Goal: Task Accomplishment & Management: Use online tool/utility

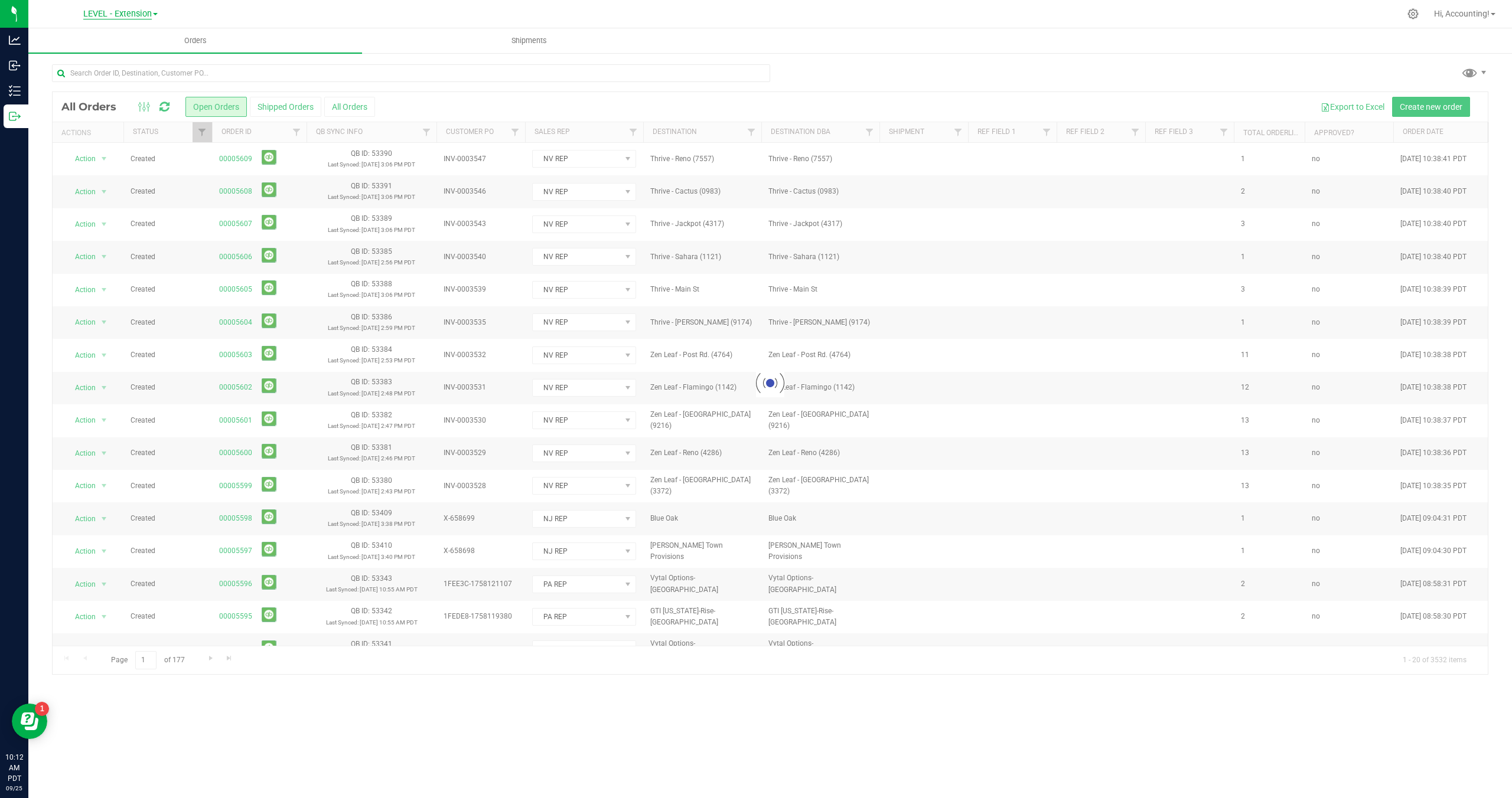
click at [139, 10] on span "LEVEL - Extension" at bounding box center [117, 14] width 68 height 10
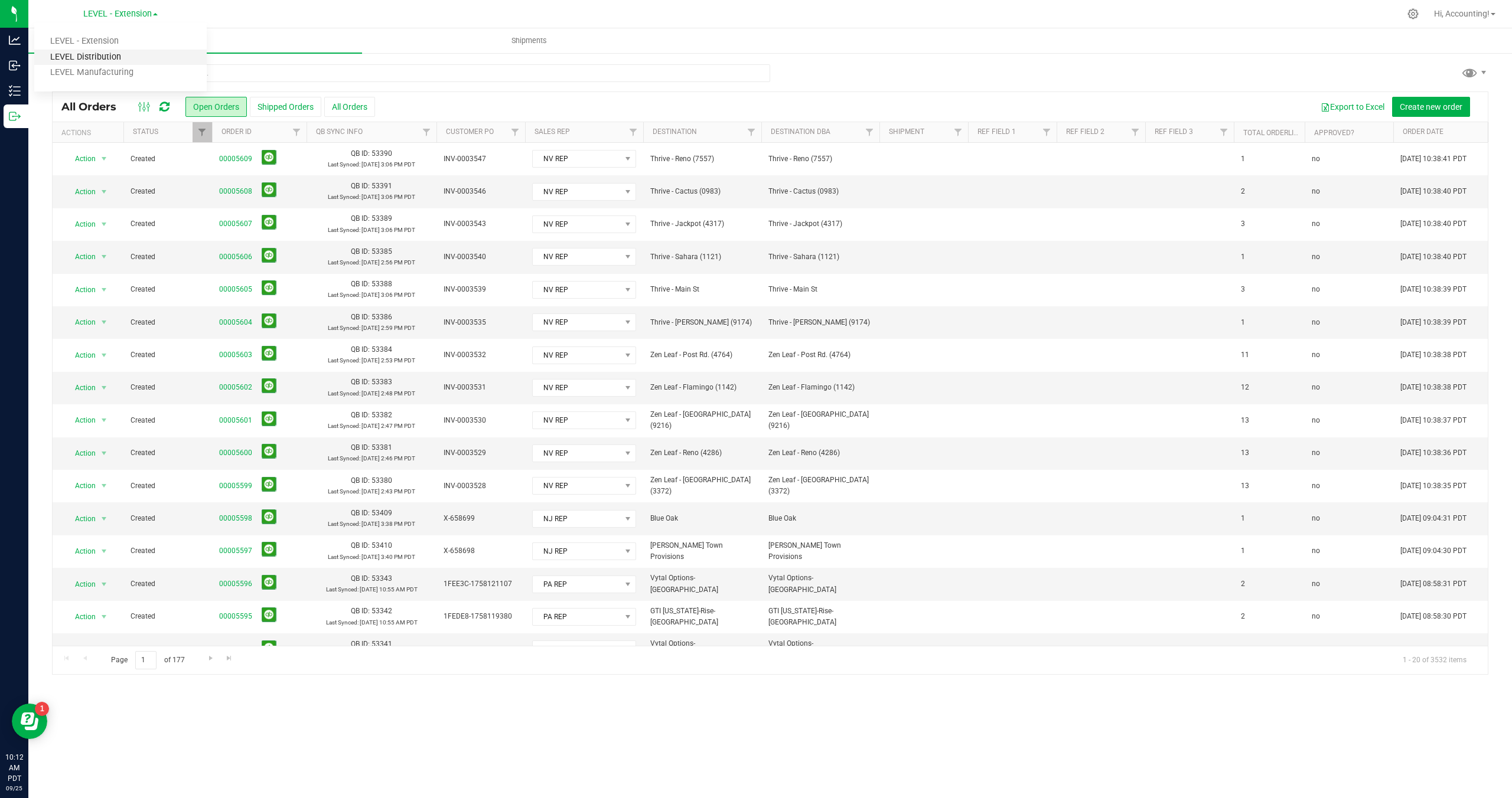
click at [95, 58] on link "LEVEL Distribution" at bounding box center [121, 58] width 172 height 16
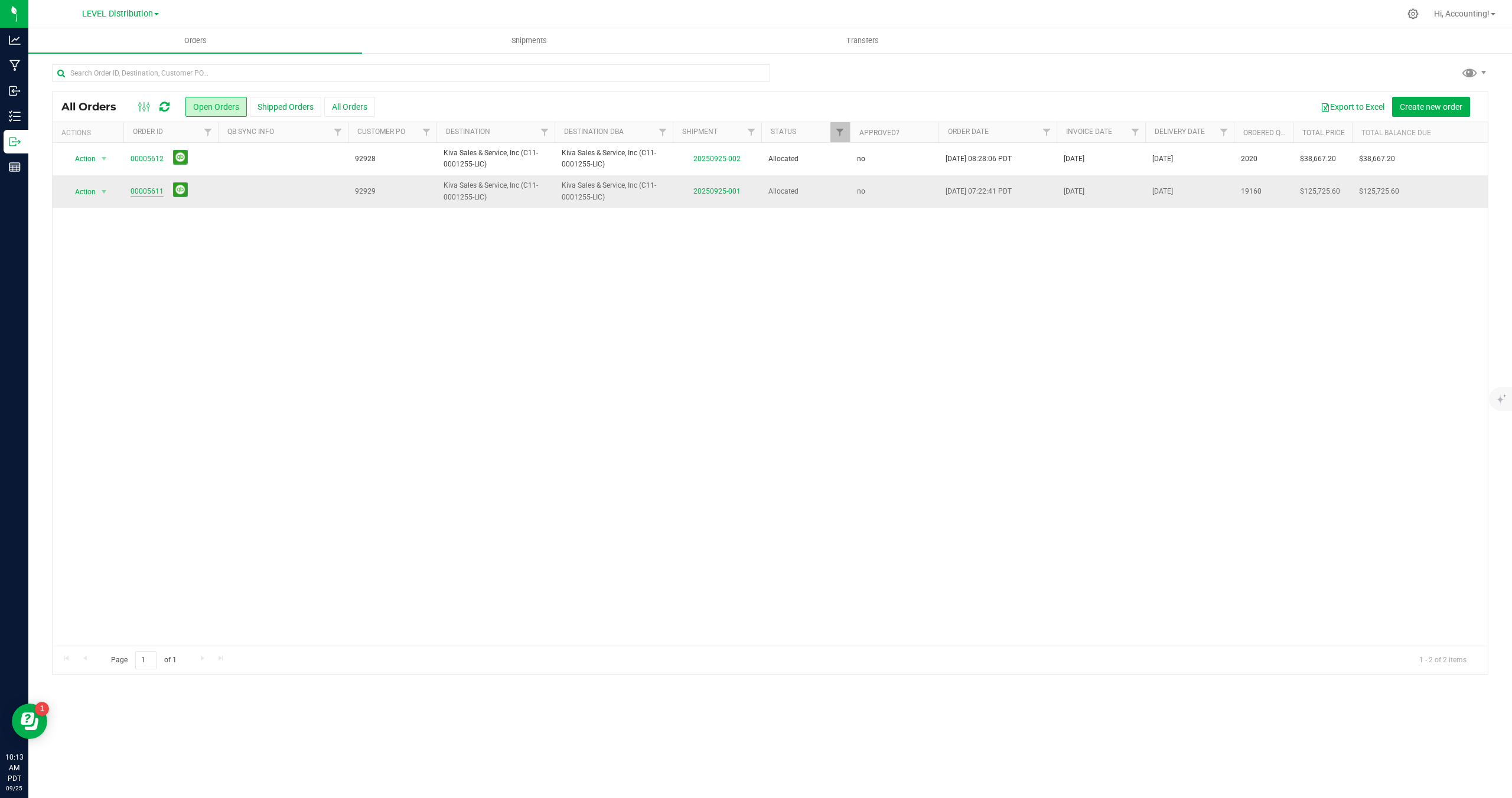
click at [142, 194] on link "00005611" at bounding box center [147, 191] width 33 height 11
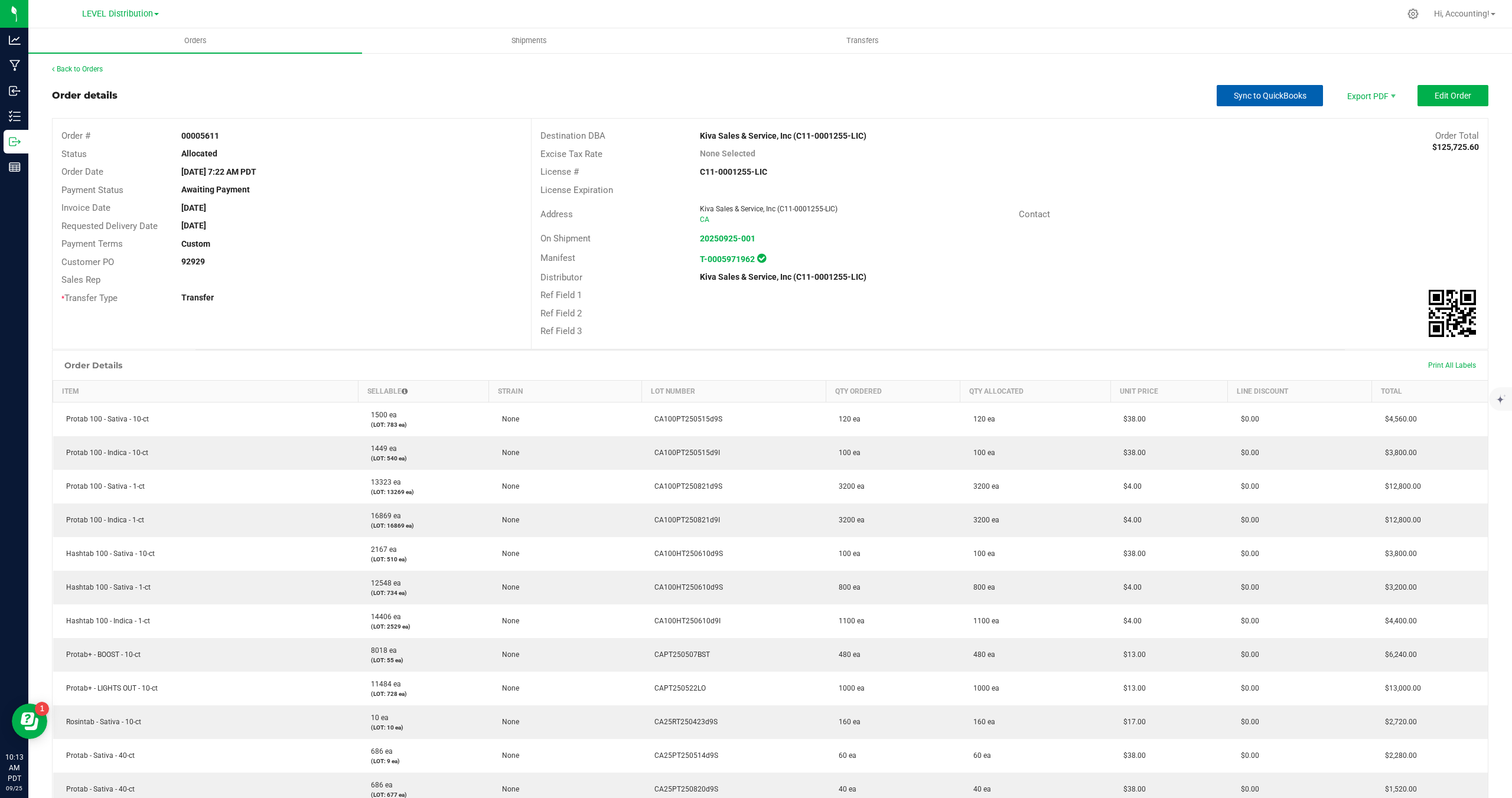
click at [1252, 96] on span "Sync to QuickBooks" at bounding box center [1270, 95] width 73 height 9
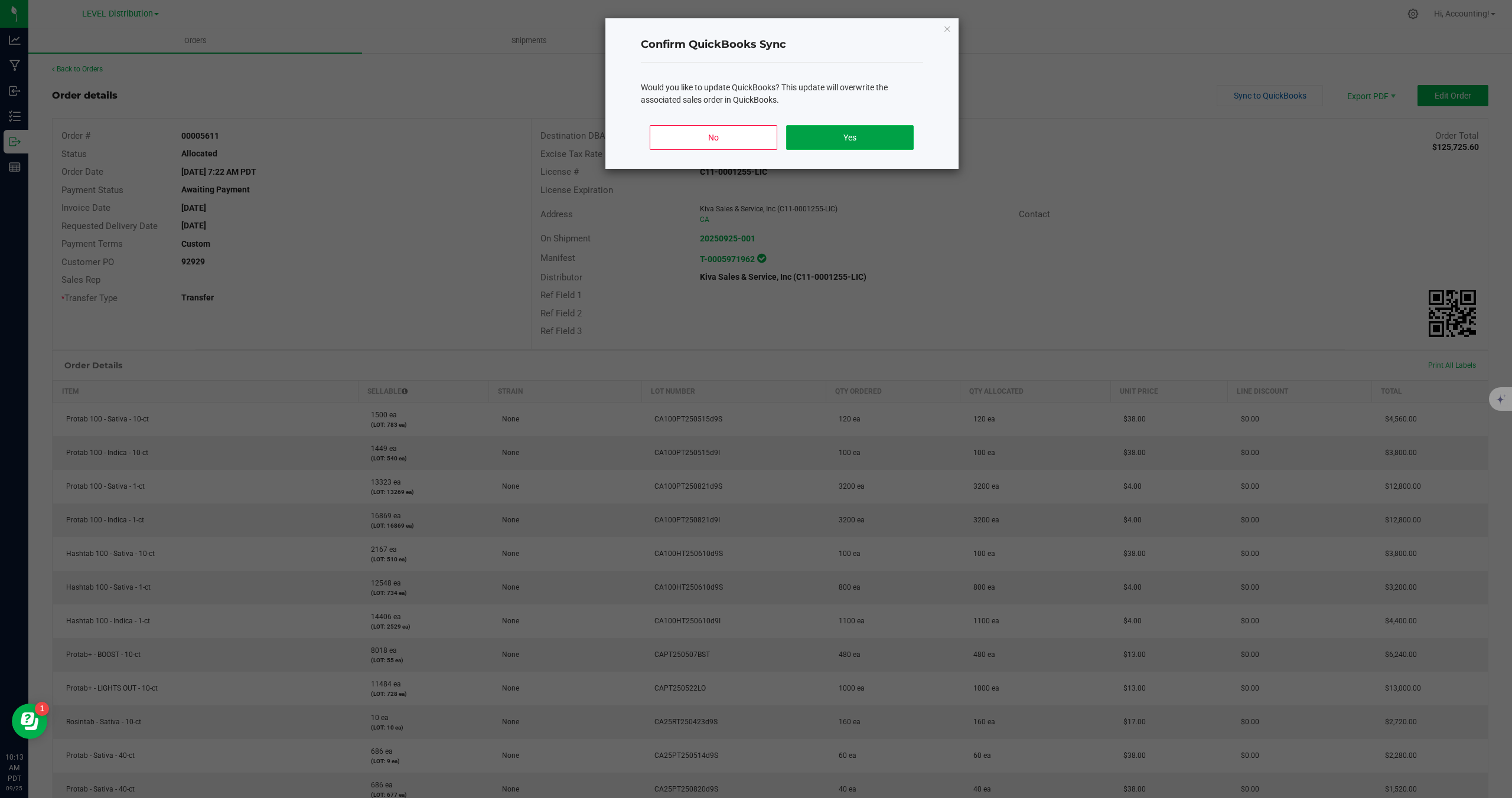
click at [852, 137] on button "Yes" at bounding box center [850, 137] width 127 height 25
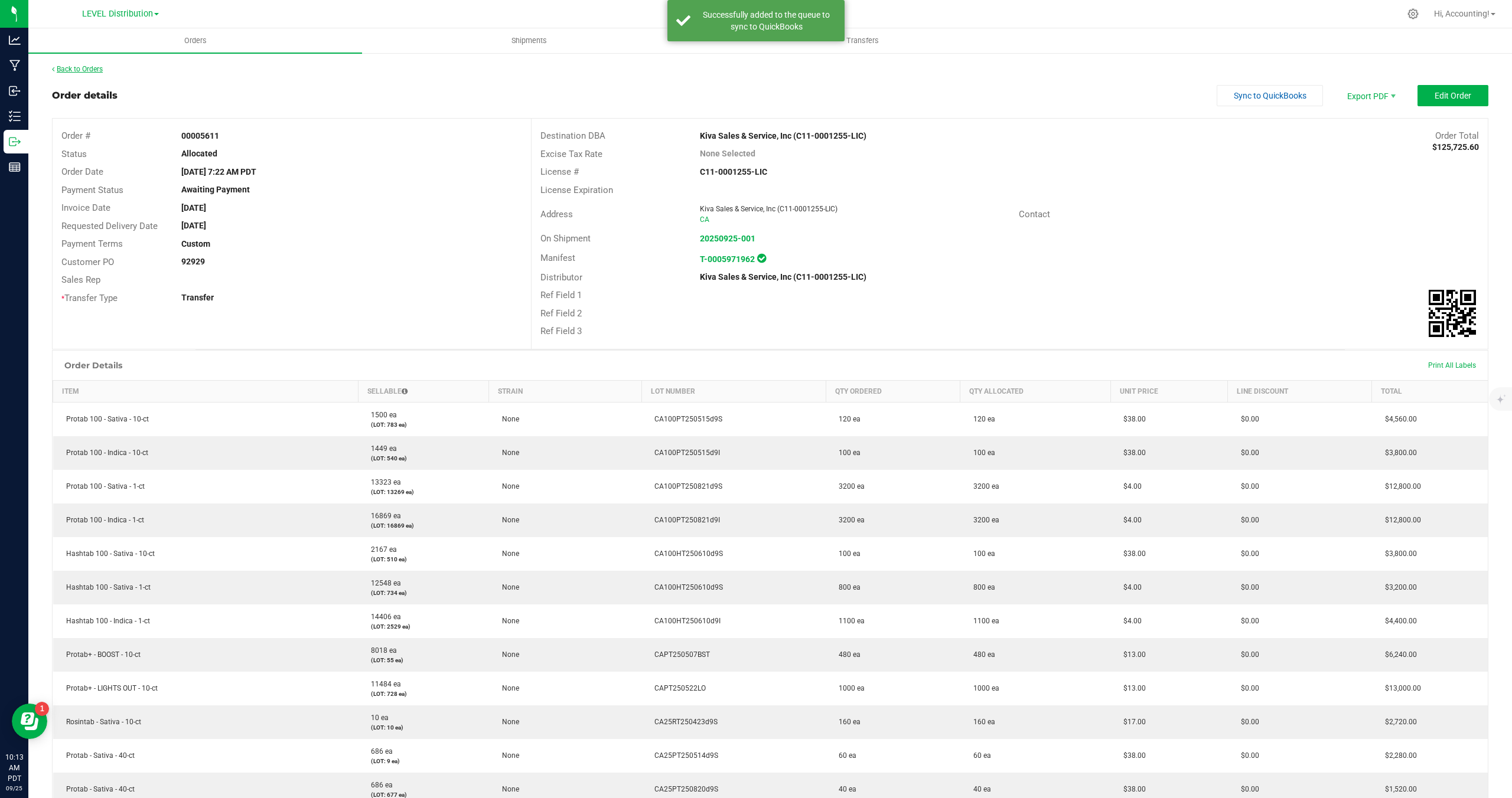
click at [82, 68] on link "Back to Orders" at bounding box center [77, 69] width 51 height 8
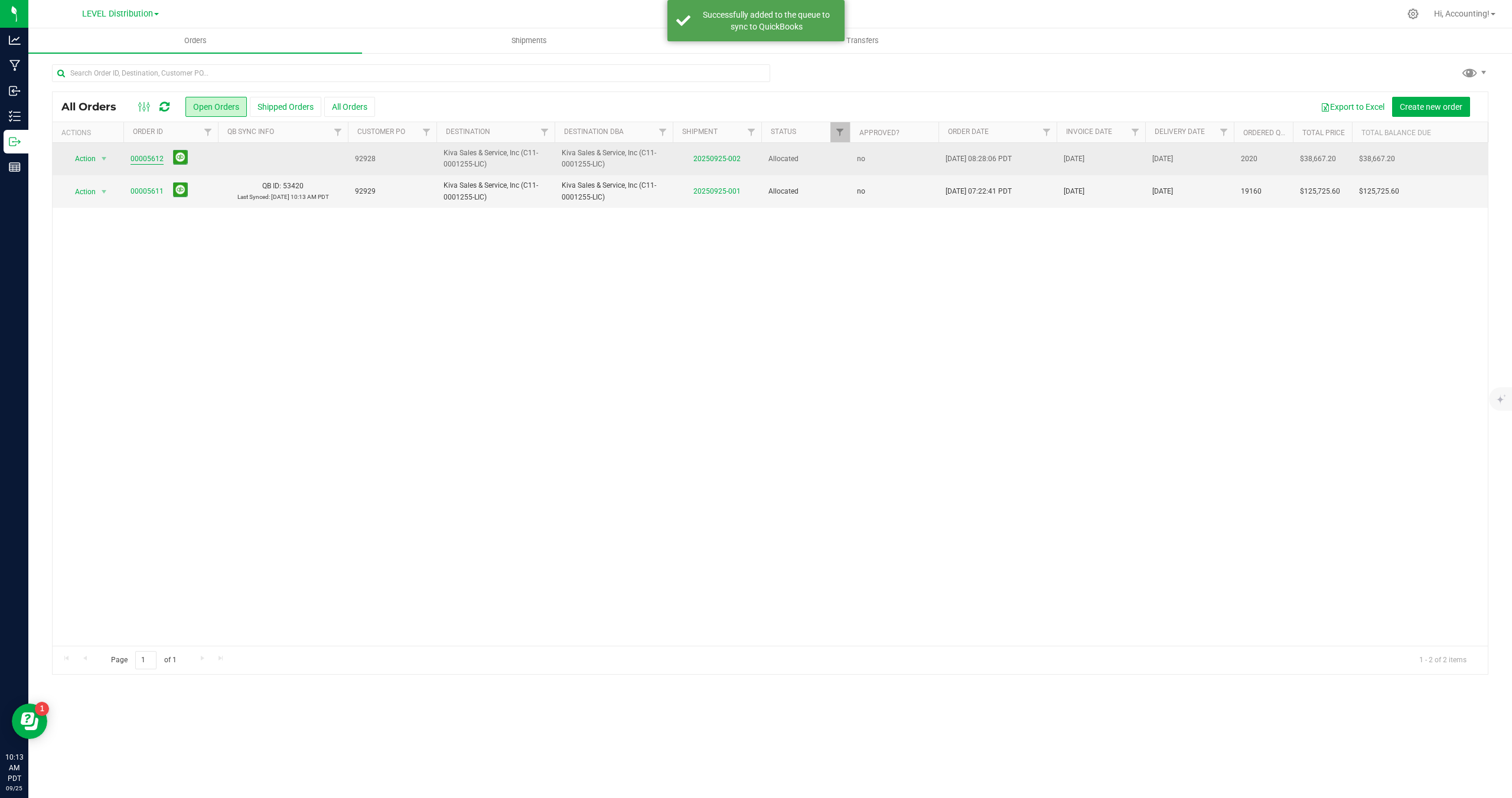
click at [145, 164] on link "00005612" at bounding box center [147, 159] width 33 height 11
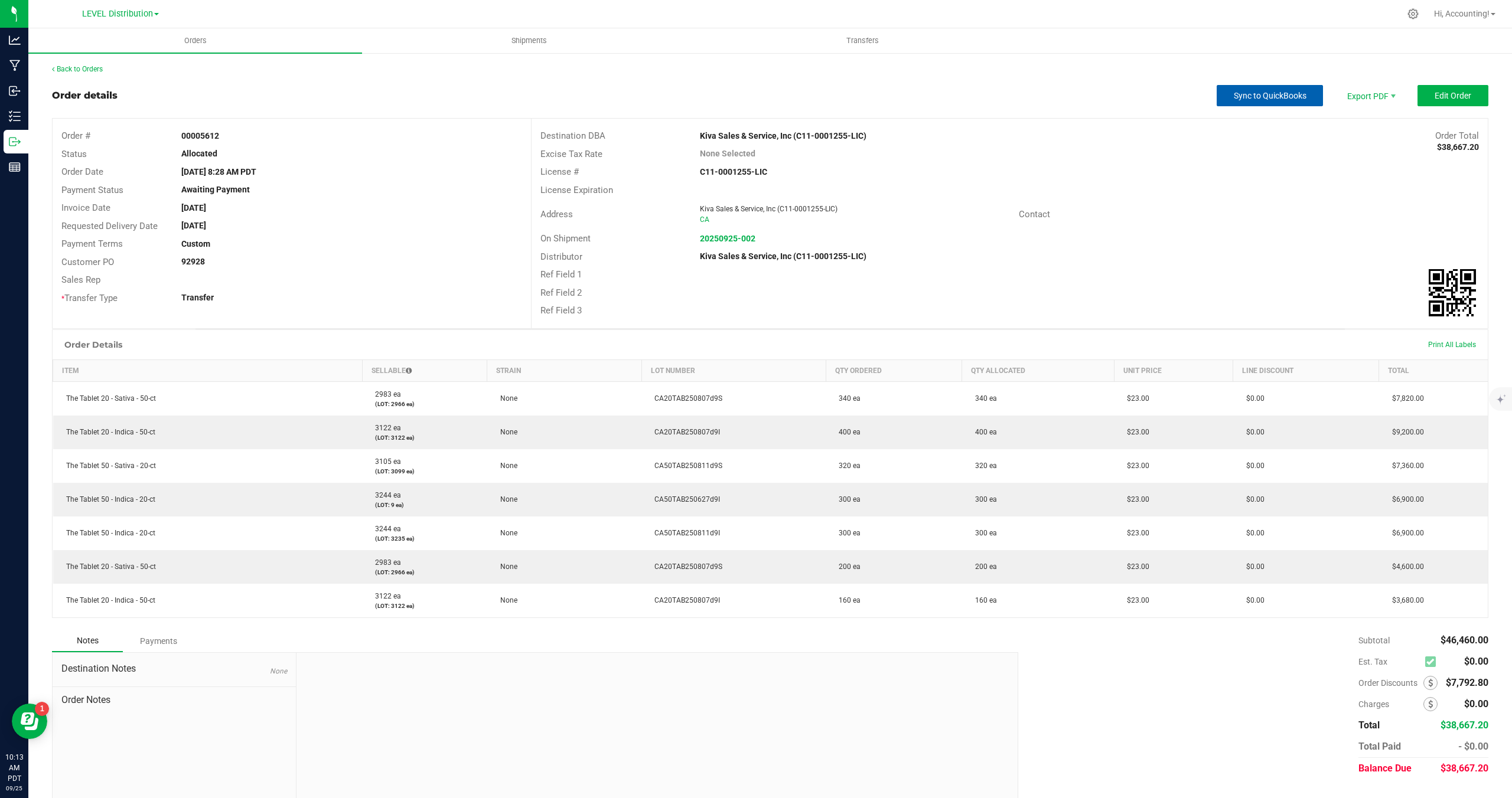
click at [1271, 97] on span "Sync to QuickBooks" at bounding box center [1270, 95] width 73 height 9
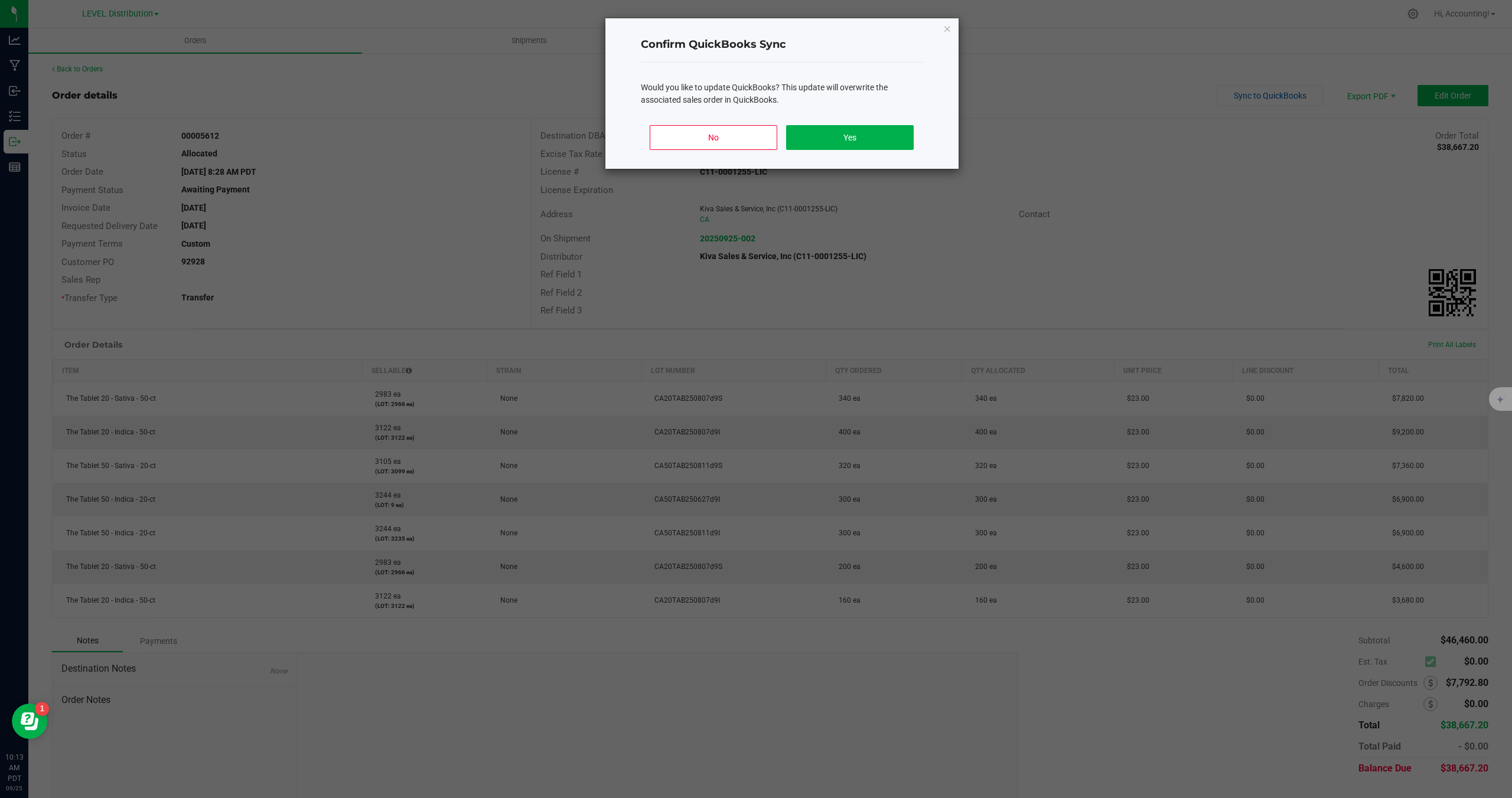
click at [862, 150] on div "No Yes" at bounding box center [782, 142] width 283 height 53
click at [862, 138] on button "Yes" at bounding box center [850, 137] width 127 height 25
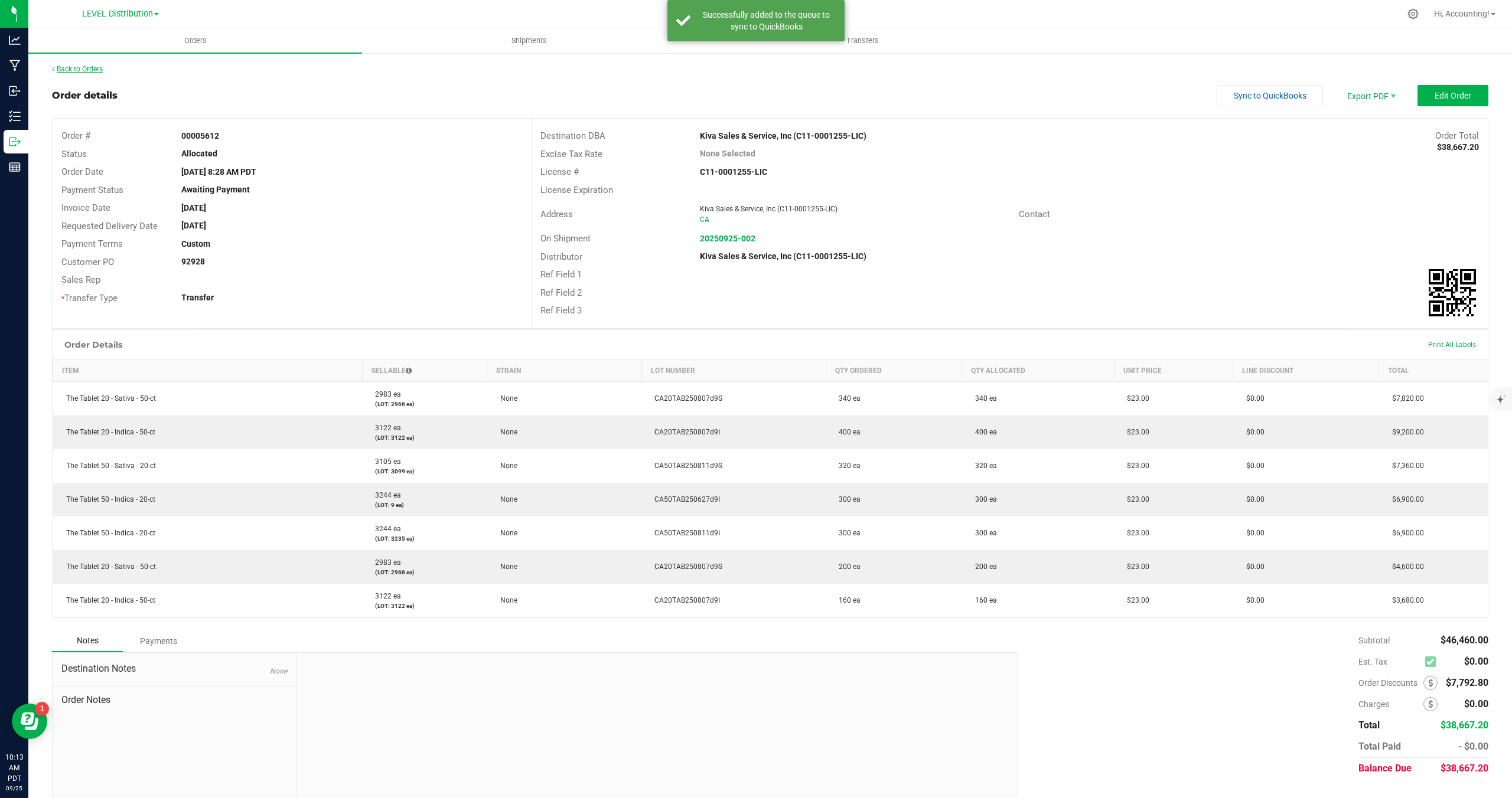
click at [62, 73] on link "Back to Orders" at bounding box center [77, 69] width 51 height 8
